Goal: Transaction & Acquisition: Purchase product/service

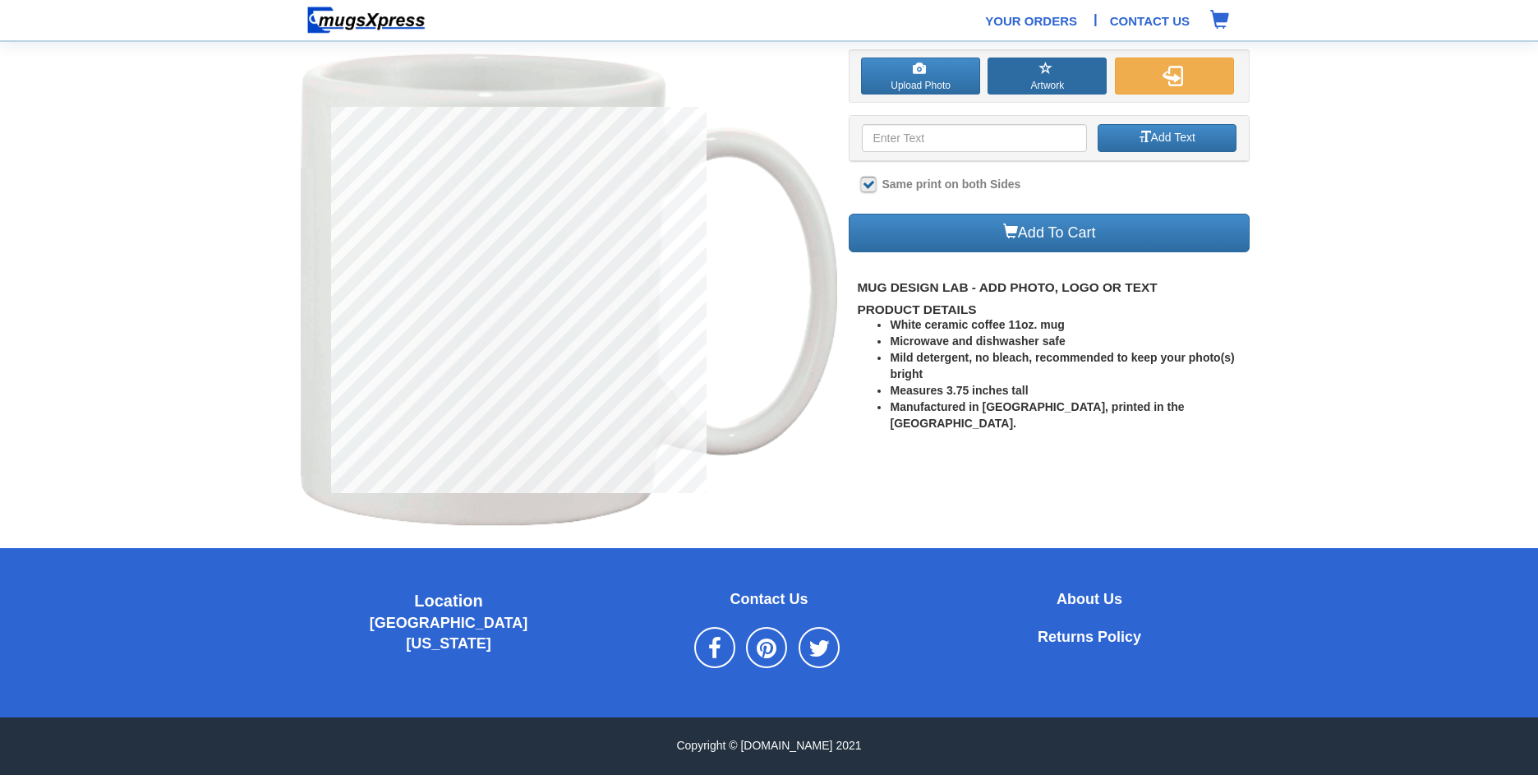
click at [1056, 70] on button "Artwork" at bounding box center [1047, 76] width 119 height 37
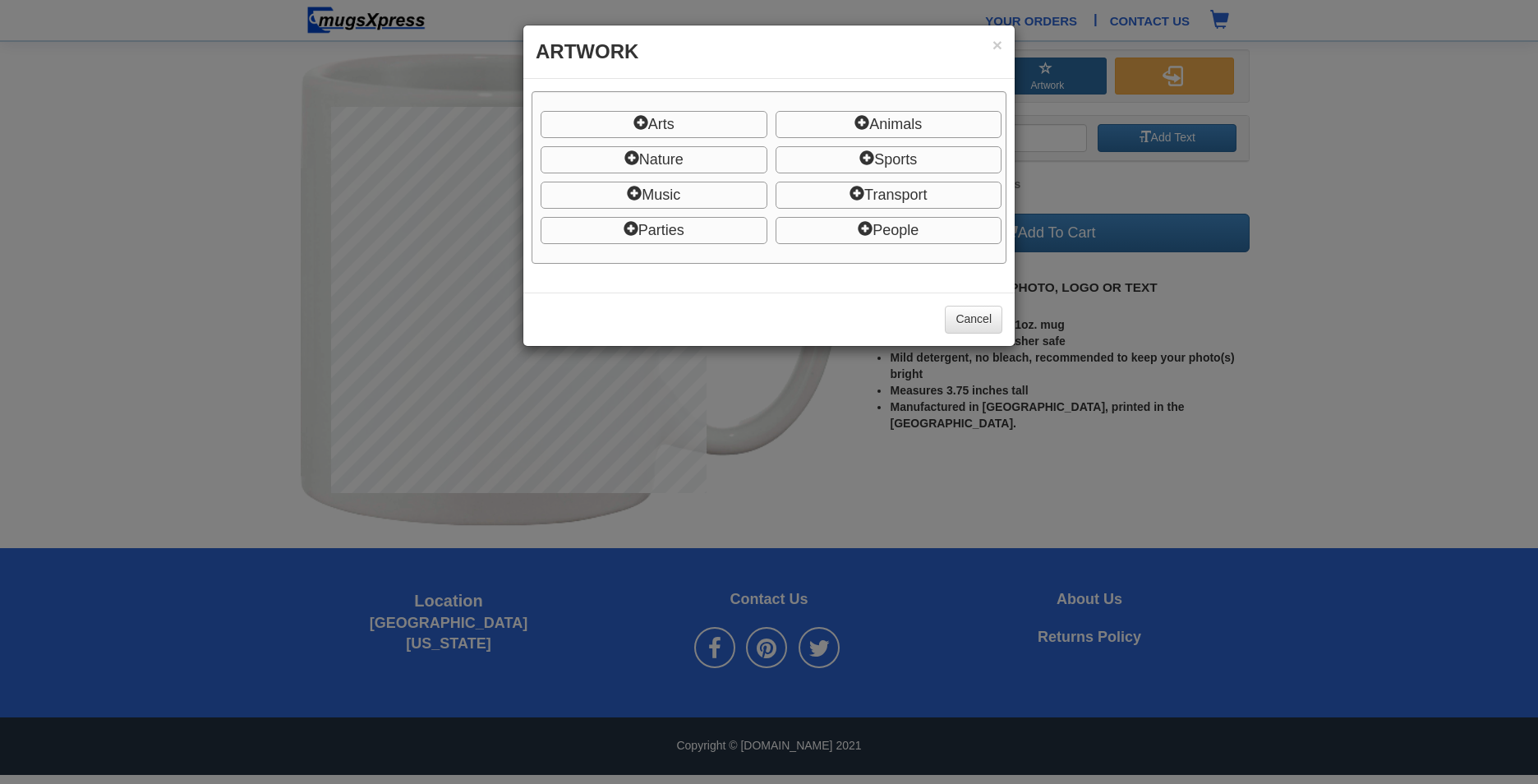
click at [1056, 70] on div "× Artwork Arts Shapes Decoration Decorations 2 frames Hearts Logos arrows Ballo…" at bounding box center [769, 392] width 1538 height 784
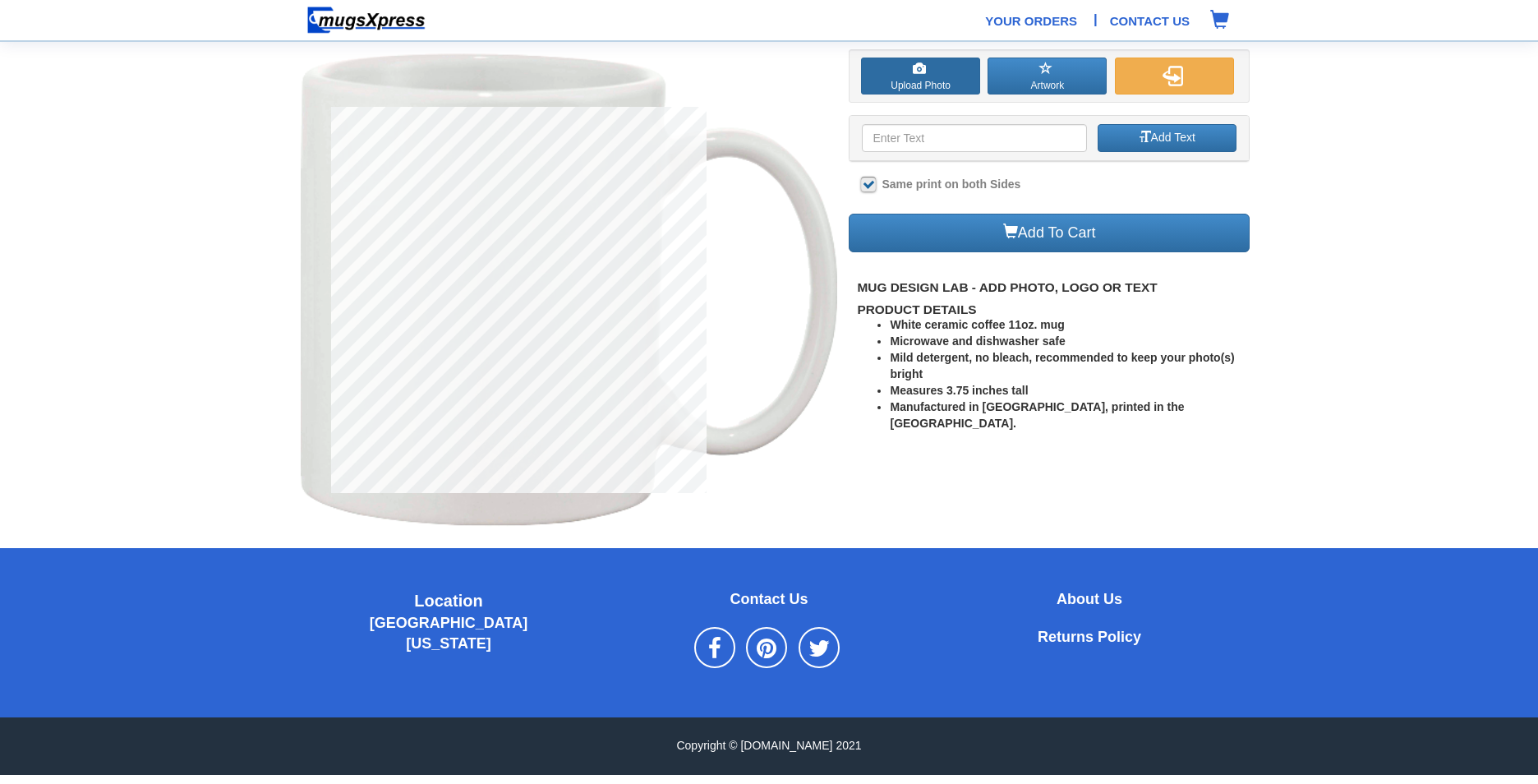
click at [951, 70] on label "Upload Photo" at bounding box center [920, 76] width 119 height 37
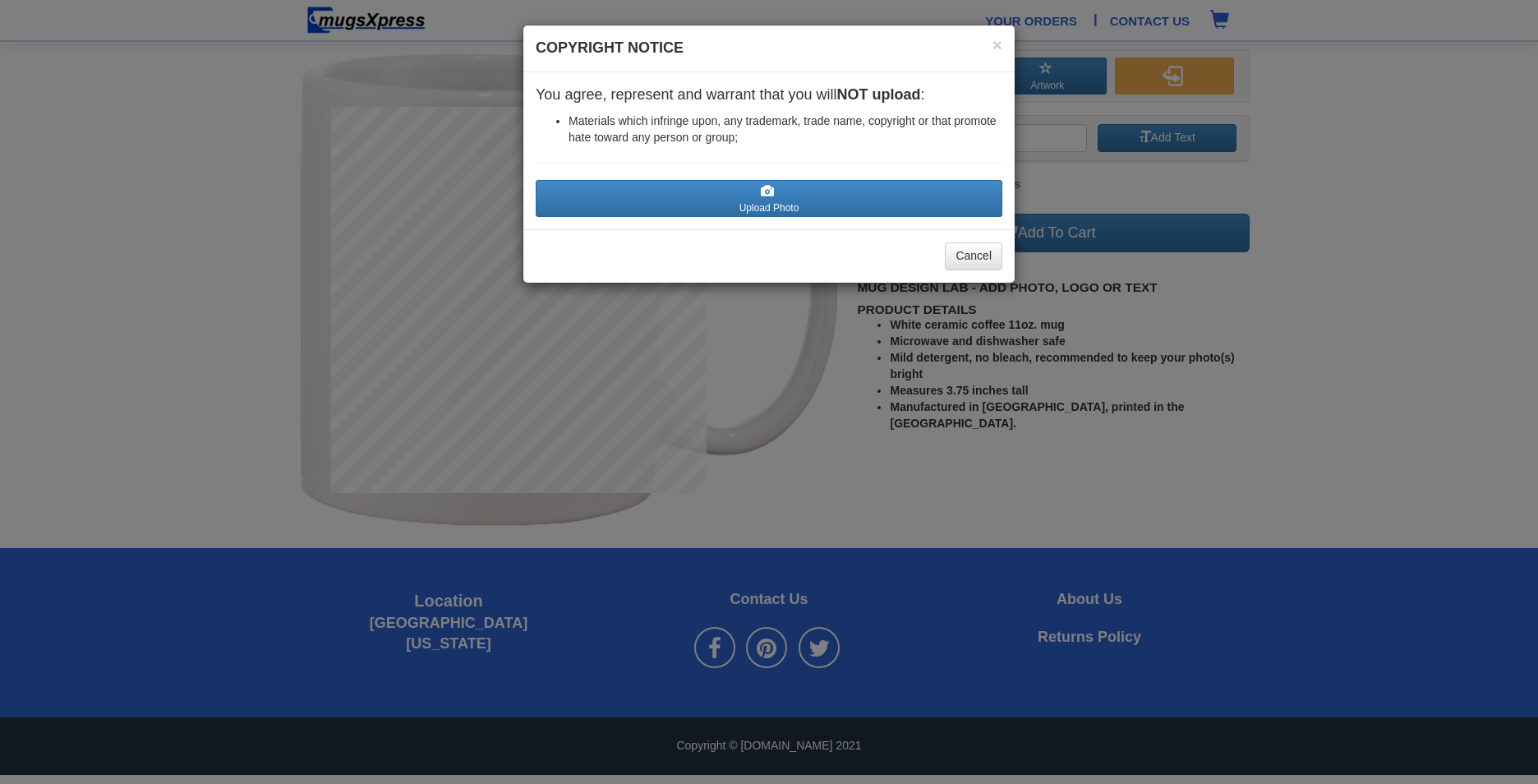
click at [884, 259] on div "Cancel" at bounding box center [769, 256] width 492 height 53
click at [815, 206] on label "Upload Photo" at bounding box center [769, 198] width 467 height 37
click at [727, 215] on input "Upload Photo" at bounding box center [634, 223] width 186 height 17
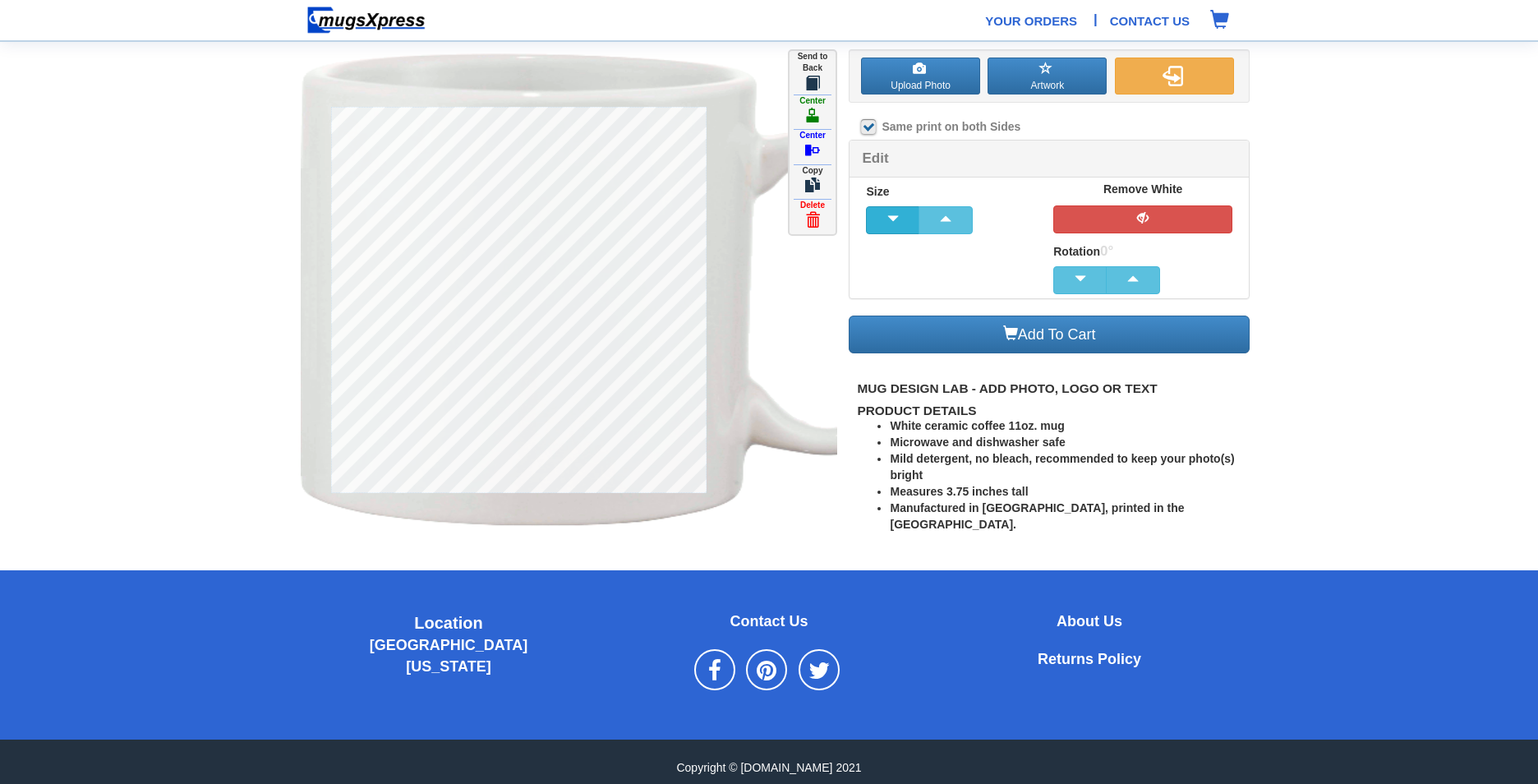
click at [902, 221] on span "button" at bounding box center [893, 219] width 33 height 11
click at [1072, 225] on button "button" at bounding box center [1143, 220] width 179 height 28
click at [982, 269] on div "Size 21 % Remove White Rotation 0°" at bounding box center [1049, 237] width 399 height 120
click at [1197, 80] on button "button" at bounding box center [1174, 76] width 119 height 37
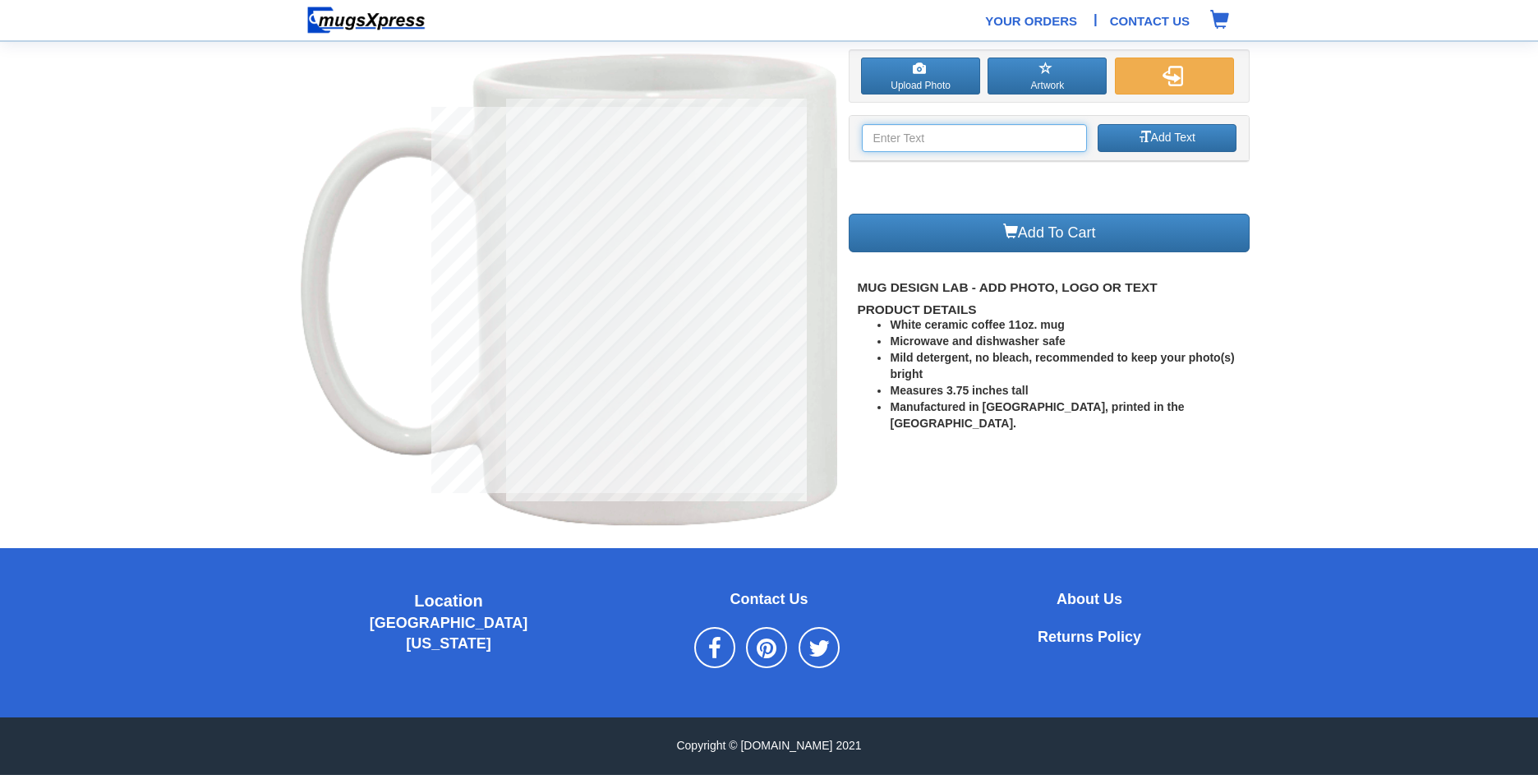
click at [1042, 138] on input at bounding box center [973, 137] width 224 height 28
type input "Division of Energy Efficiency"
click at [1214, 135] on button "Add Text" at bounding box center [1167, 137] width 139 height 28
type input "Division of Energy Efficiency"
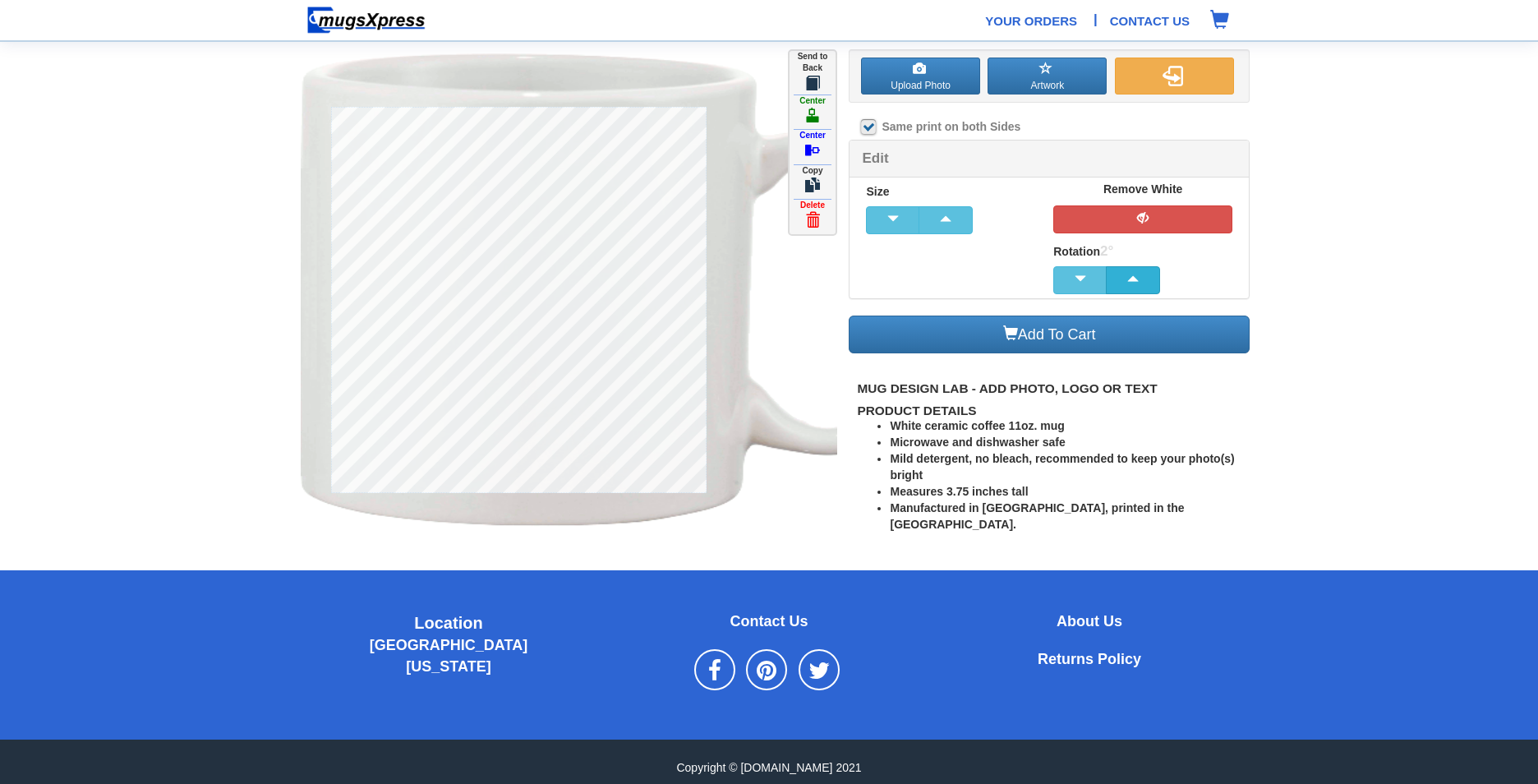
click at [1133, 270] on button "button" at bounding box center [1133, 280] width 54 height 28
click at [1087, 270] on button "button" at bounding box center [1080, 280] width 54 height 28
click at [1185, 88] on button "button" at bounding box center [1174, 76] width 119 height 37
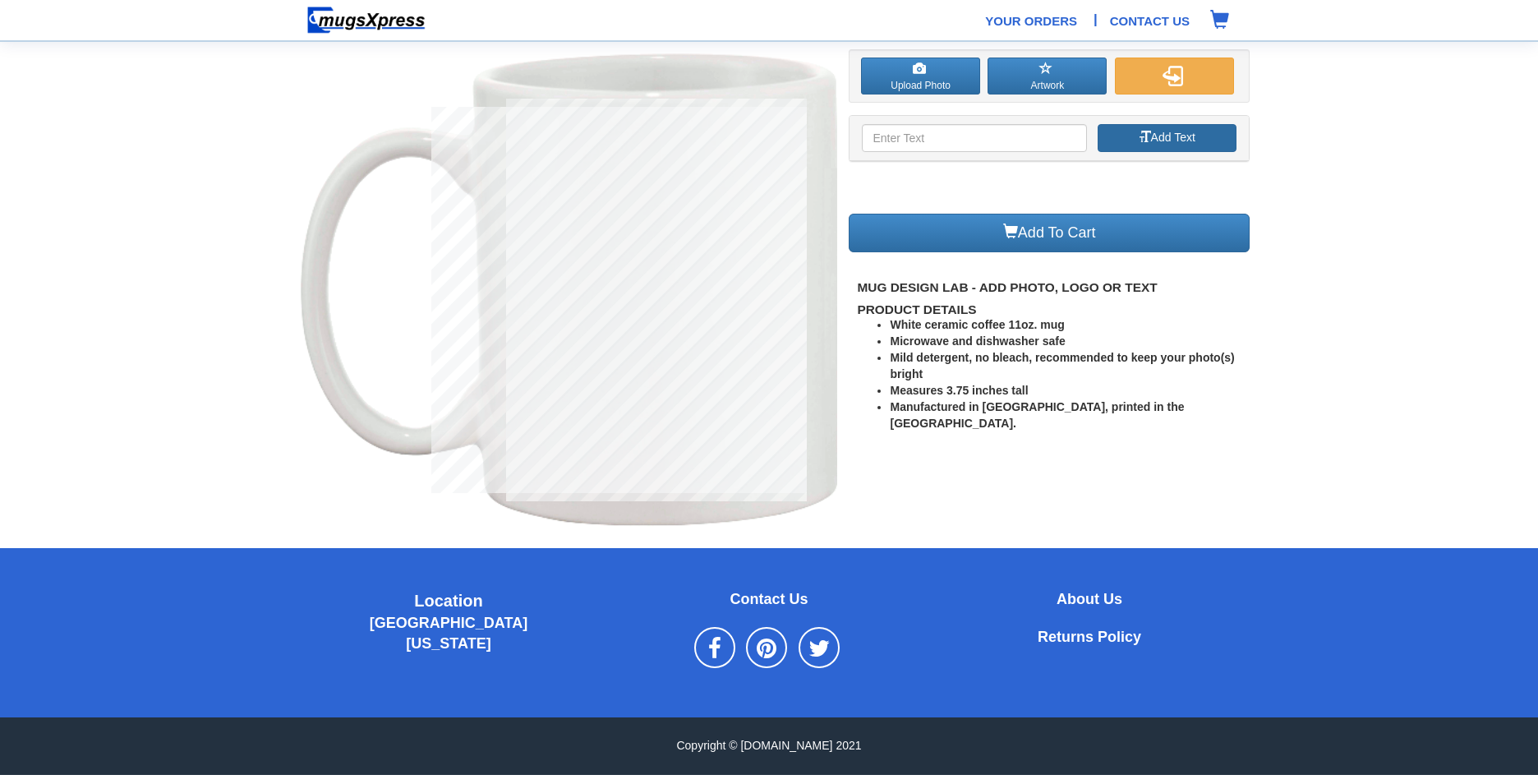
click at [1169, 139] on button "Add Text" at bounding box center [1167, 137] width 139 height 28
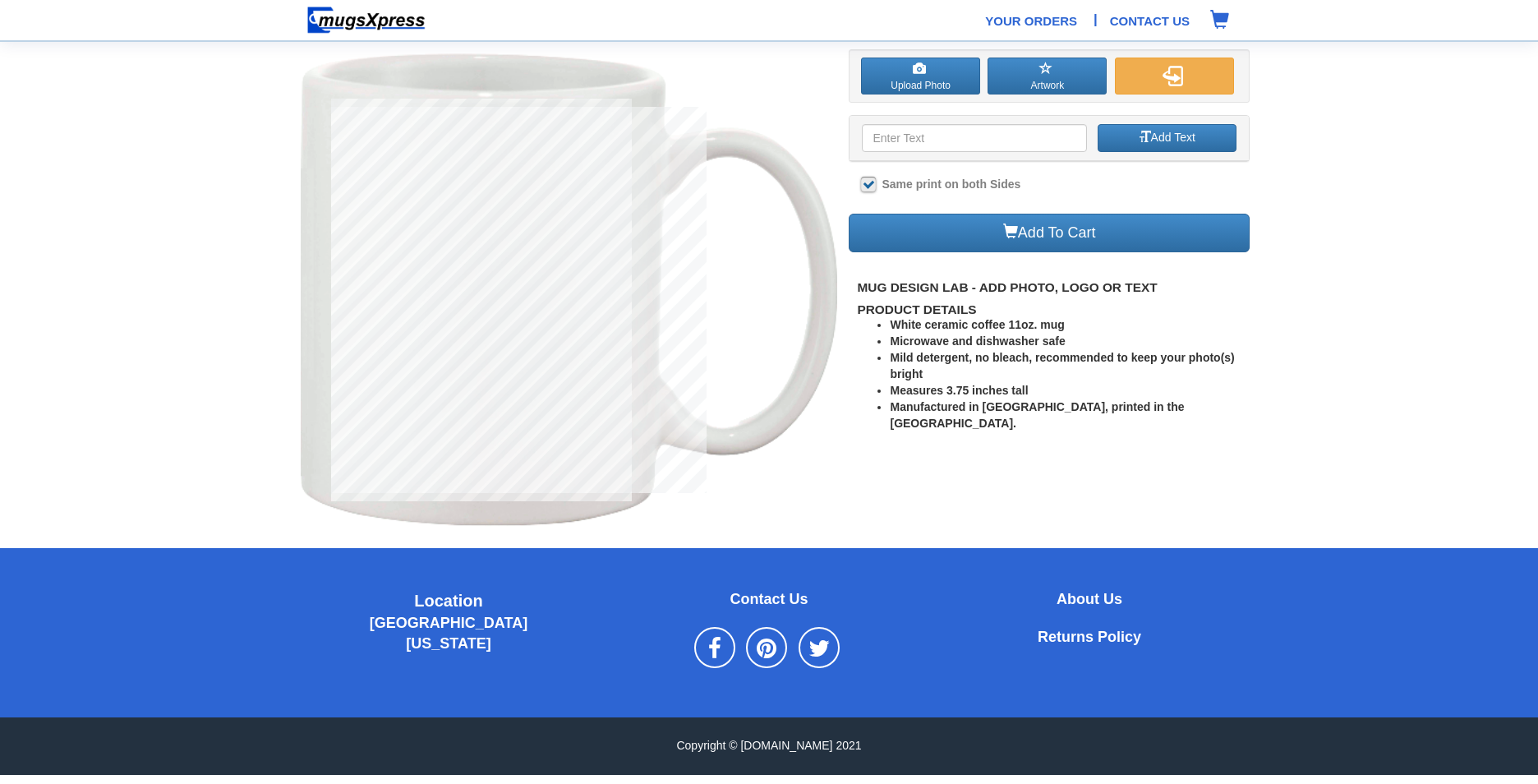
click at [944, 188] on b "Same print on both Sides" at bounding box center [951, 184] width 139 height 13
click at [872, 188] on input "Same print on both Sides" at bounding box center [866, 185] width 11 height 11
checkbox input "false"
click at [927, 140] on input at bounding box center [973, 137] width 224 height 28
type input "Division of Energy Efficiency"
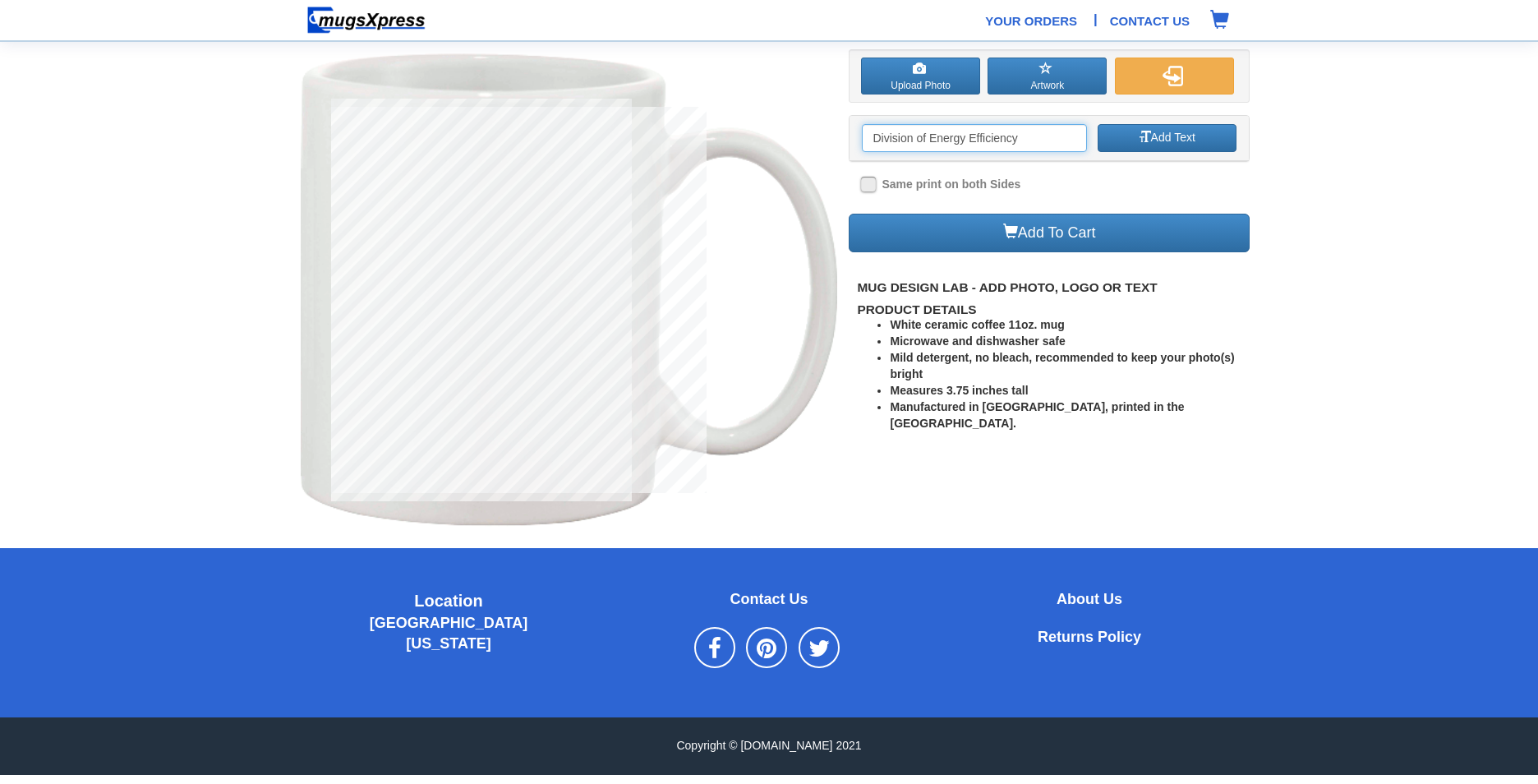
drag, startPoint x: 1055, startPoint y: 136, endPoint x: 852, endPoint y: 136, distance: 203.0
click at [852, 136] on div "Division of Energy Efficiency Add Text" at bounding box center [1049, 138] width 399 height 45
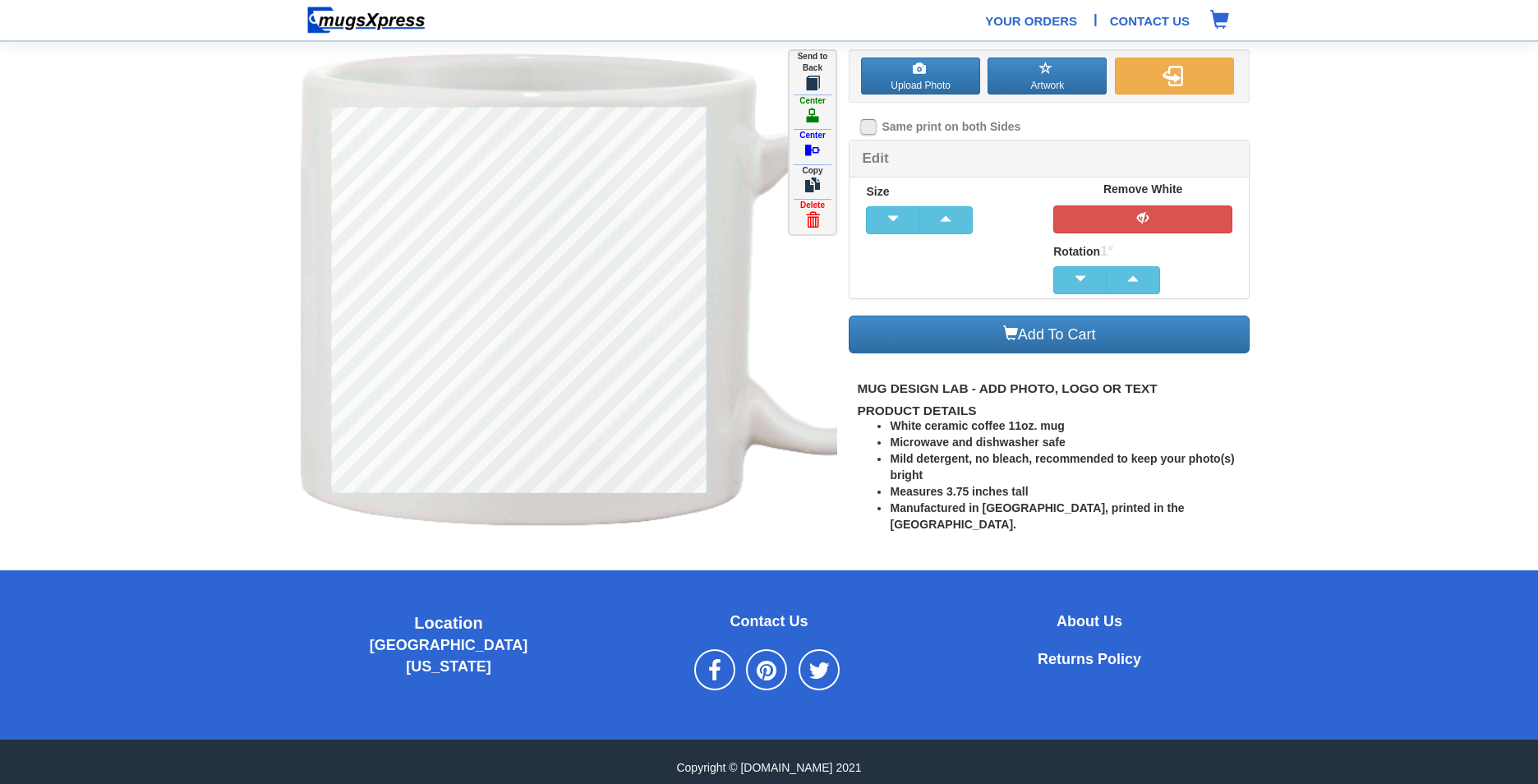
click at [876, 130] on div at bounding box center [869, 128] width 17 height 18
click at [870, 130] on label at bounding box center [868, 126] width 15 height 15
click at [870, 130] on input "Same print on both Sides" at bounding box center [866, 128] width 11 height 11
checkbox input "true"
click at [1102, 230] on button "button" at bounding box center [1143, 220] width 179 height 28
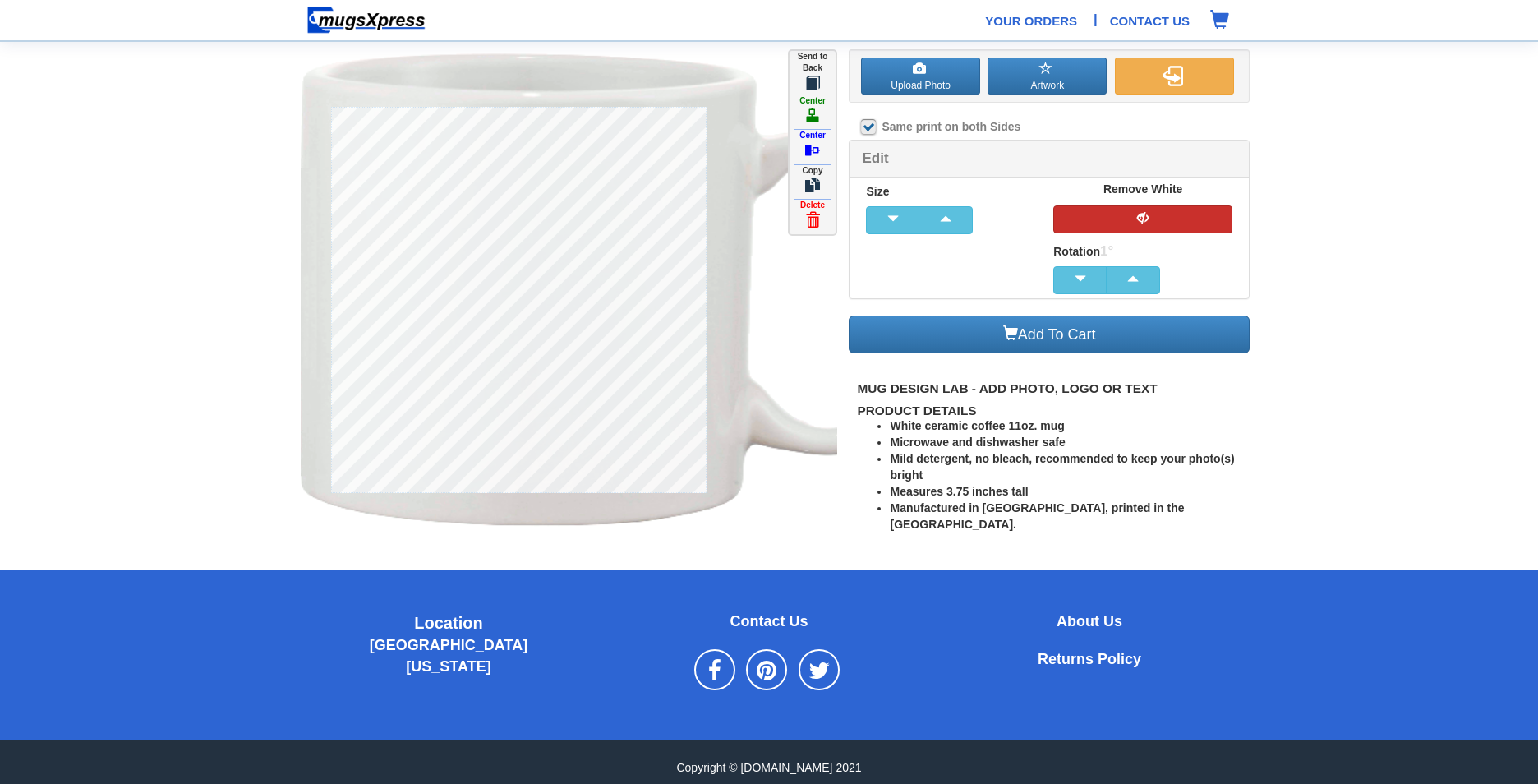
click at [1102, 230] on button "button" at bounding box center [1143, 220] width 179 height 28
click at [952, 221] on span "button" at bounding box center [946, 219] width 33 height 11
click at [898, 220] on span "button" at bounding box center [893, 219] width 33 height 11
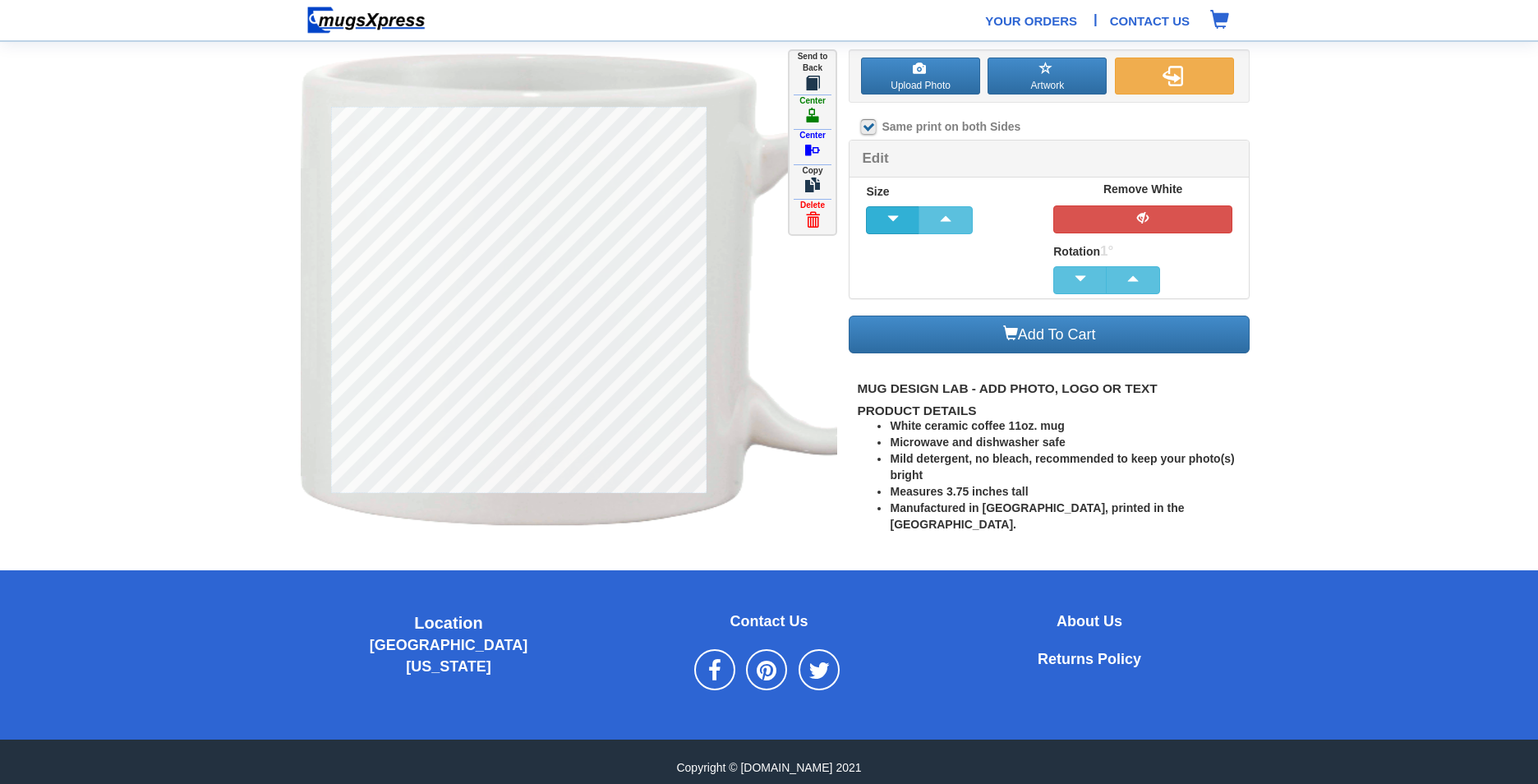
click at [898, 220] on span "button" at bounding box center [893, 219] width 33 height 11
click at [807, 150] on span at bounding box center [813, 149] width 15 height 15
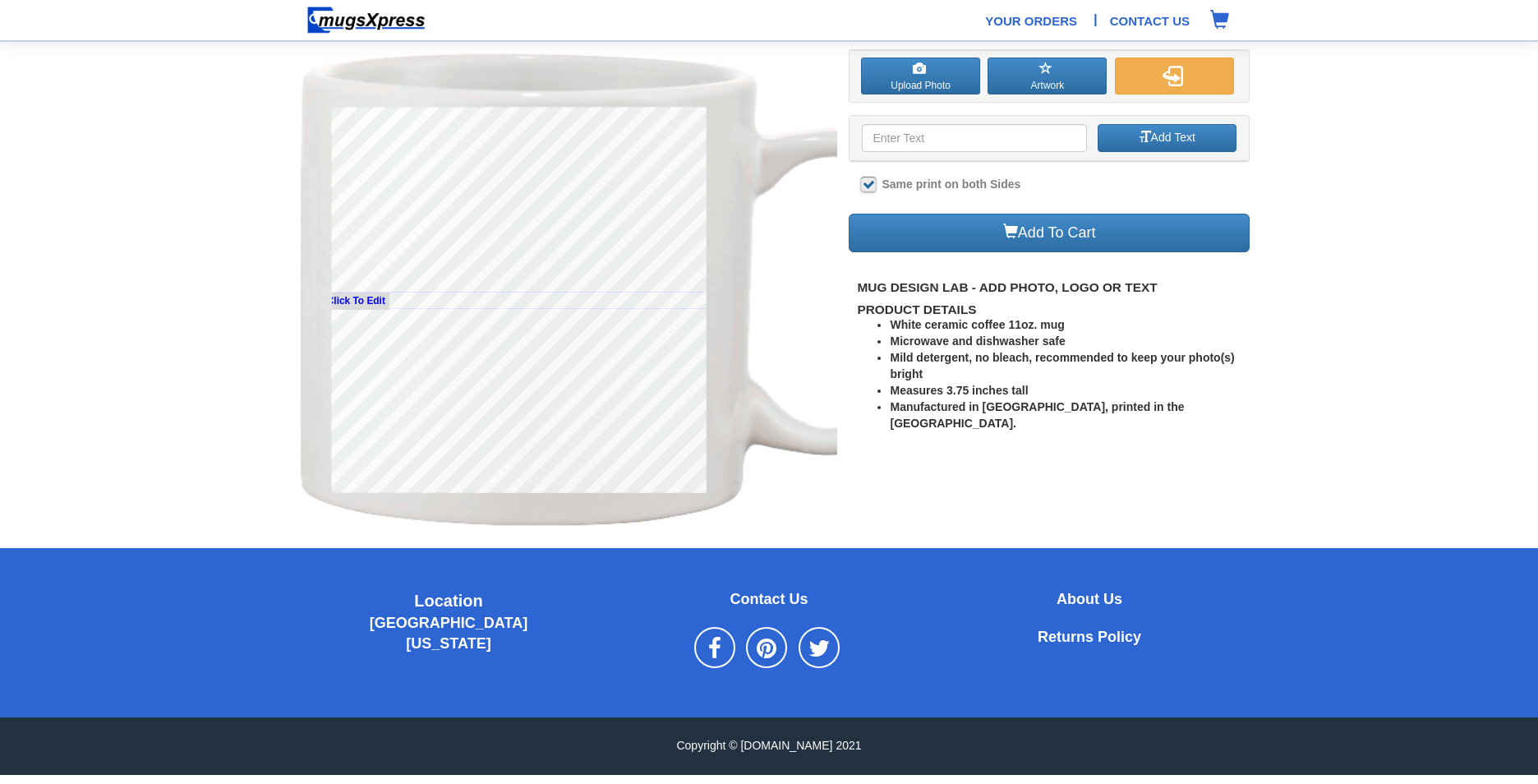
click at [350, 297] on small "Click To Edit" at bounding box center [356, 301] width 66 height 18
type input "Division of Energy Efficiency"
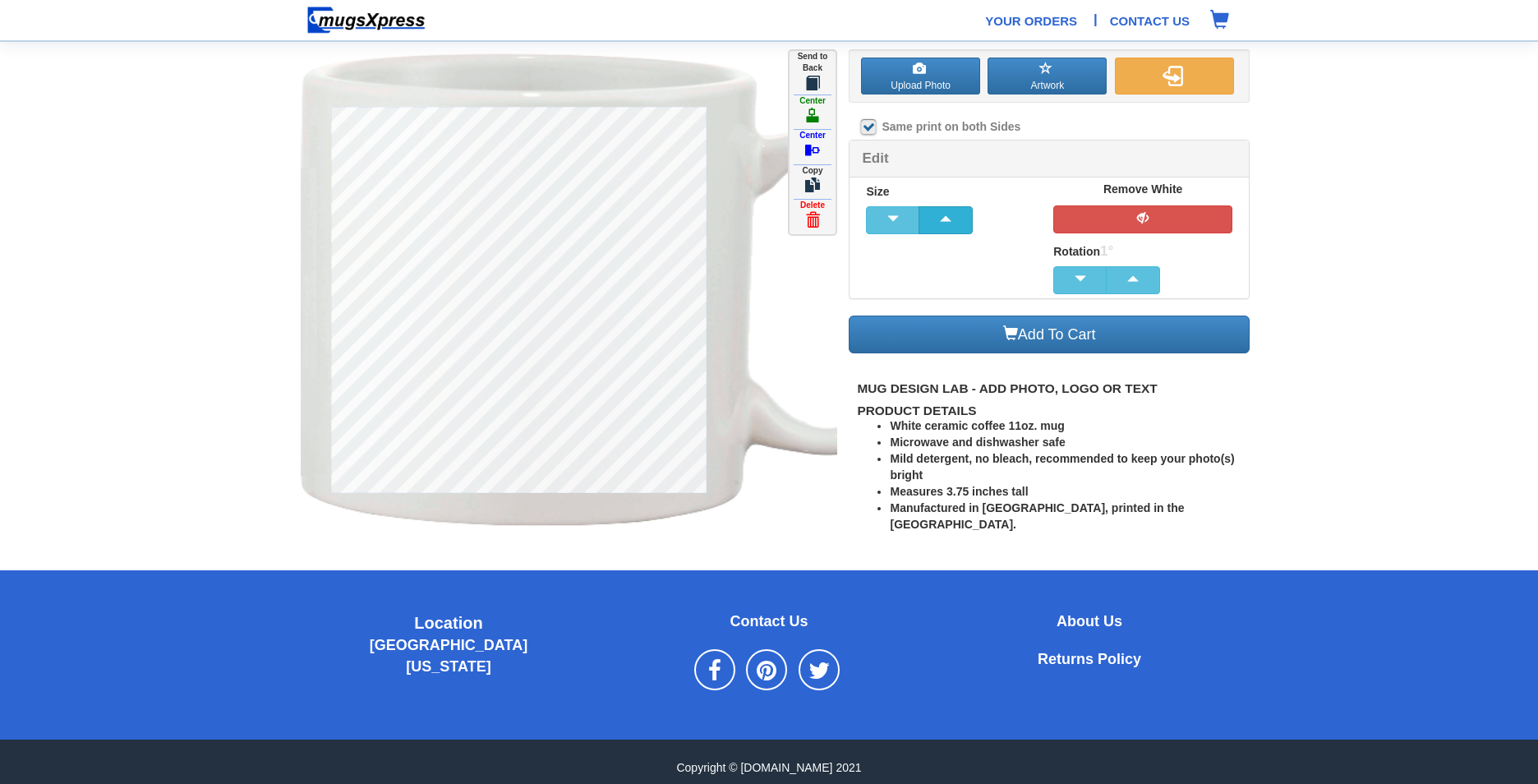
click at [951, 221] on span "button" at bounding box center [946, 219] width 33 height 11
